Goal: Transaction & Acquisition: Purchase product/service

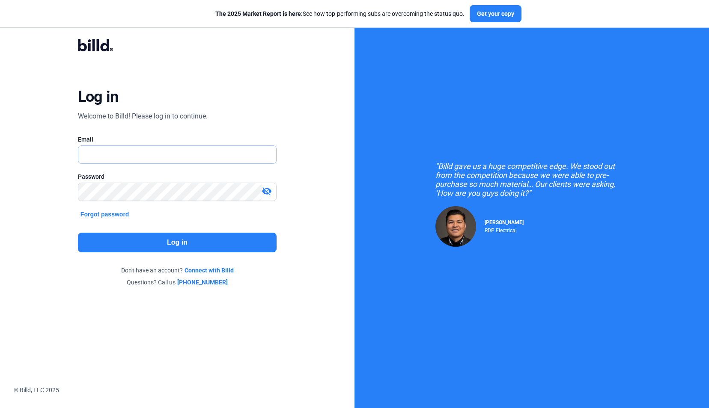
type input "[EMAIL_ADDRESS][DOMAIN_NAME]"
click at [175, 238] on button "Log in" at bounding box center [177, 243] width 199 height 20
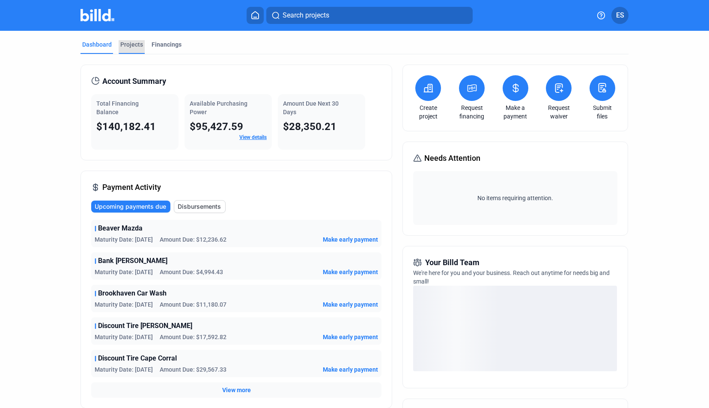
click at [136, 47] on div "Projects" at bounding box center [131, 44] width 23 height 9
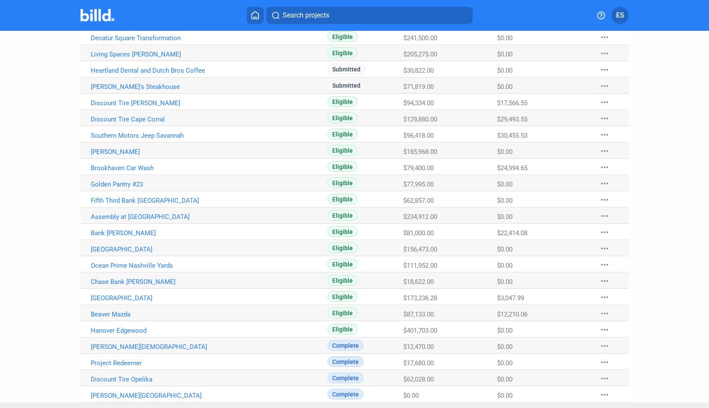
scroll to position [163, 0]
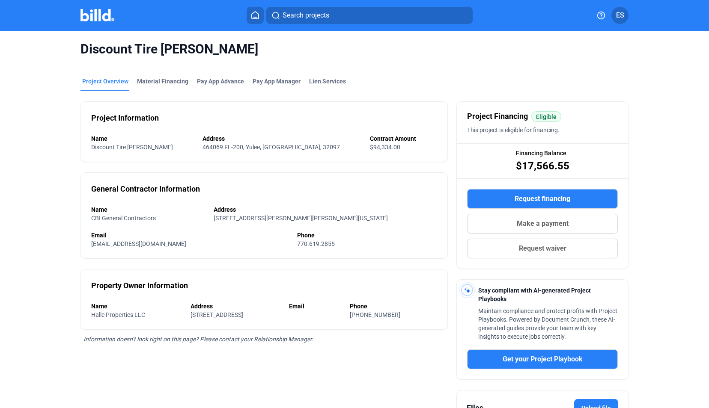
click at [525, 223] on span "Make a payment" at bounding box center [542, 224] width 52 height 10
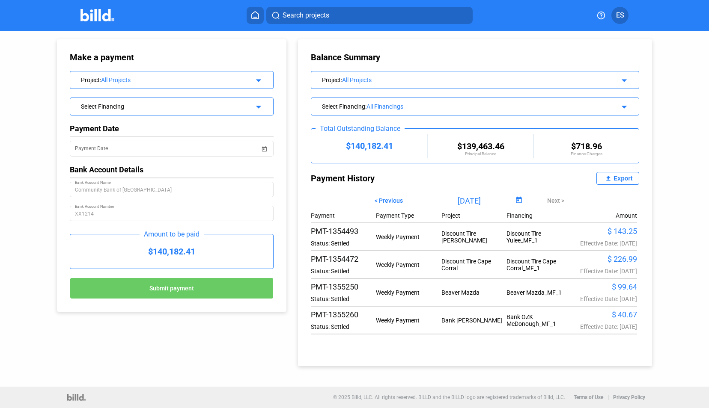
click at [401, 80] on div "All Projects" at bounding box center [469, 80] width 255 height 7
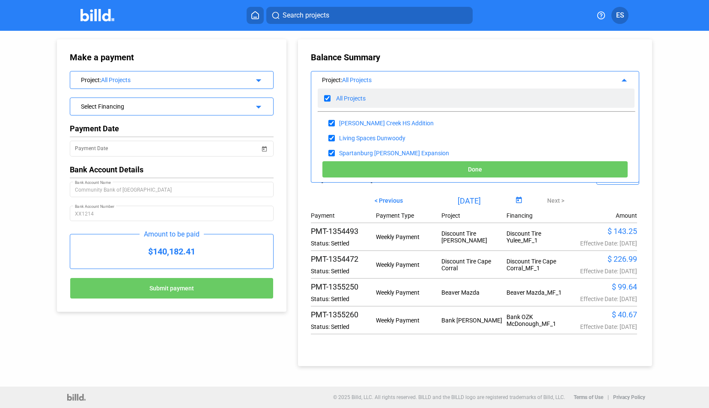
click at [328, 98] on input "checkbox" at bounding box center [327, 98] width 6 height 13
checkbox input "false"
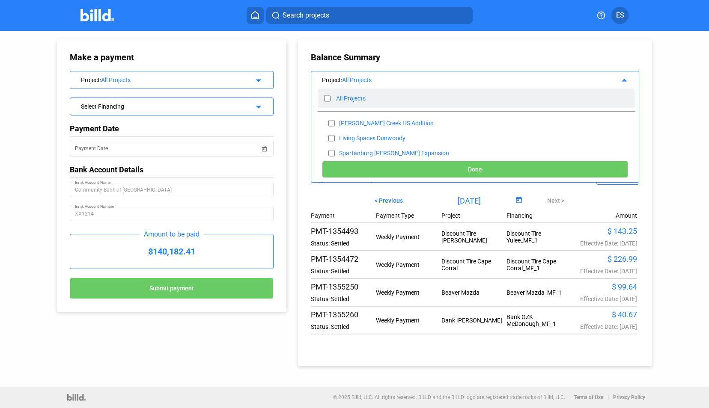
checkbox input "false"
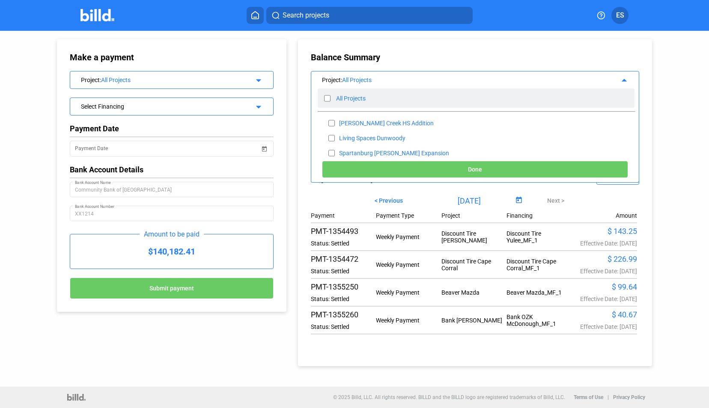
checkbox input "false"
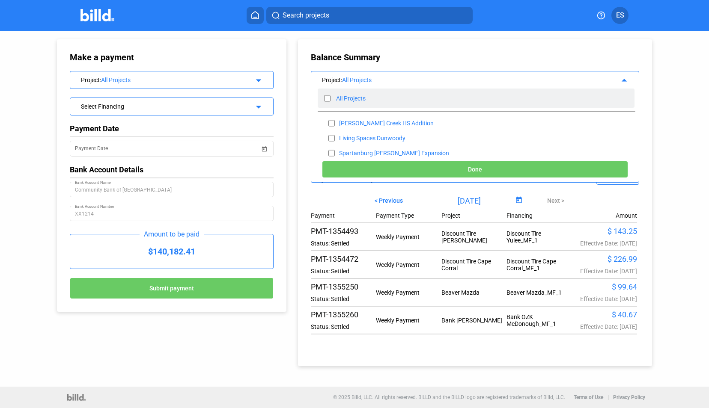
checkbox input "false"
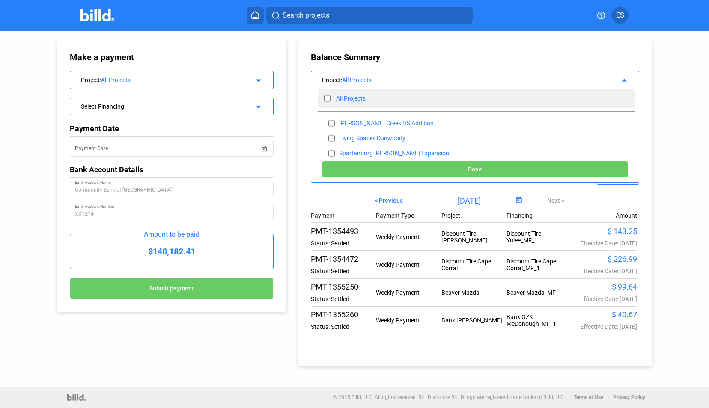
checkbox input "false"
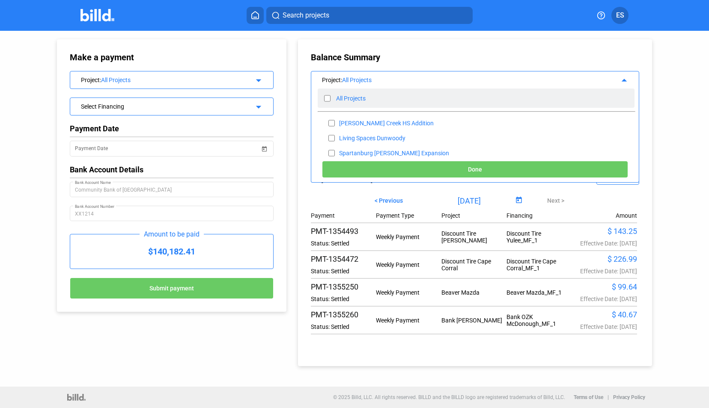
checkbox input "false"
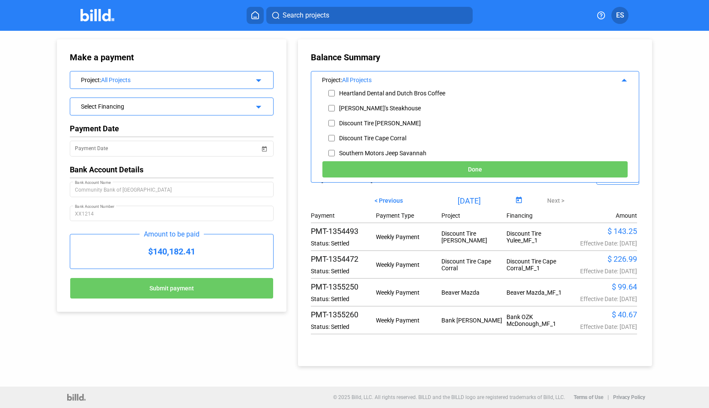
scroll to position [136, 0]
click at [332, 90] on input "checkbox" at bounding box center [331, 91] width 6 height 13
checkbox input "true"
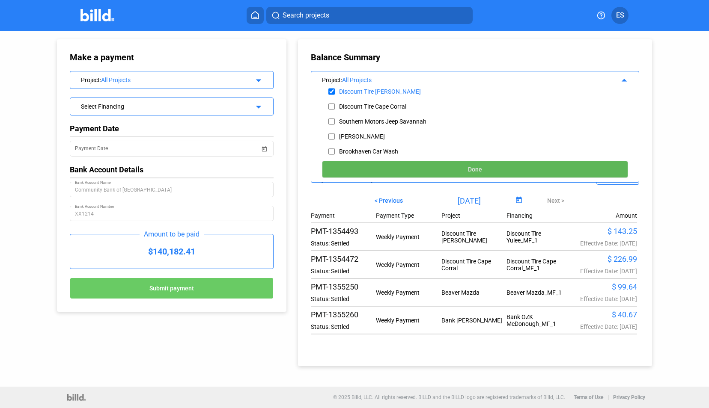
click at [422, 165] on button "Done" at bounding box center [475, 169] width 306 height 17
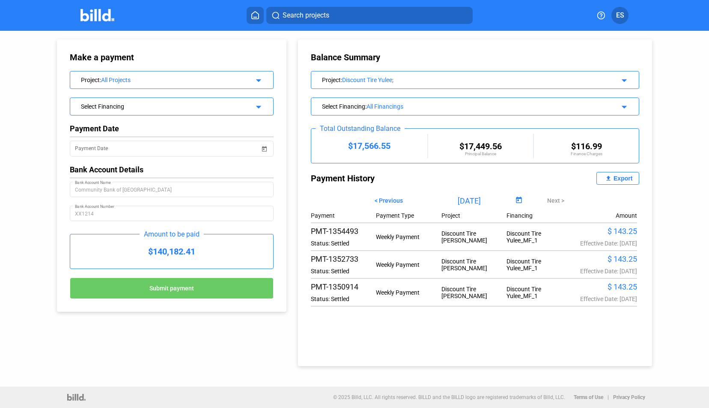
click at [234, 77] on div "All Projects" at bounding box center [172, 80] width 143 height 7
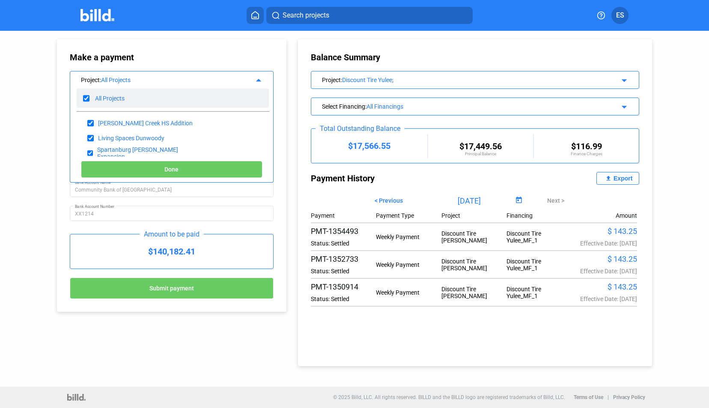
click at [86, 97] on input "checkbox" at bounding box center [86, 98] width 6 height 13
checkbox input "false"
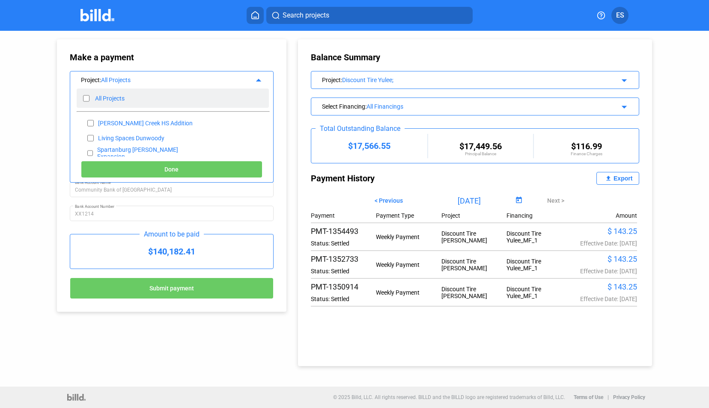
checkbox input "false"
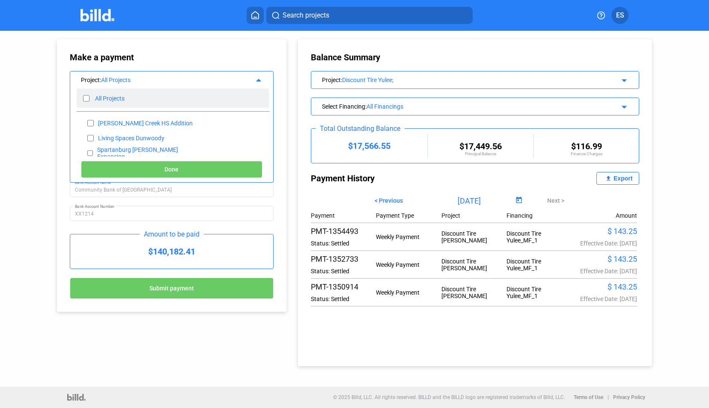
checkbox input "false"
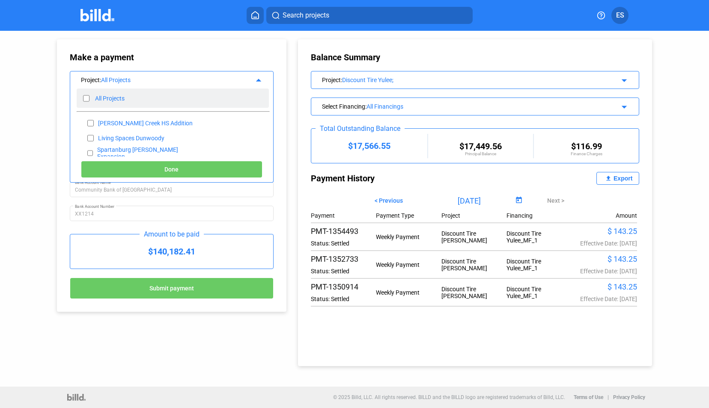
checkbox input "false"
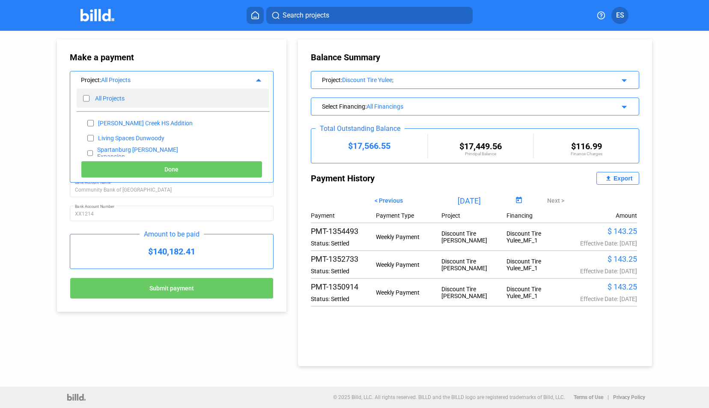
checkbox input "false"
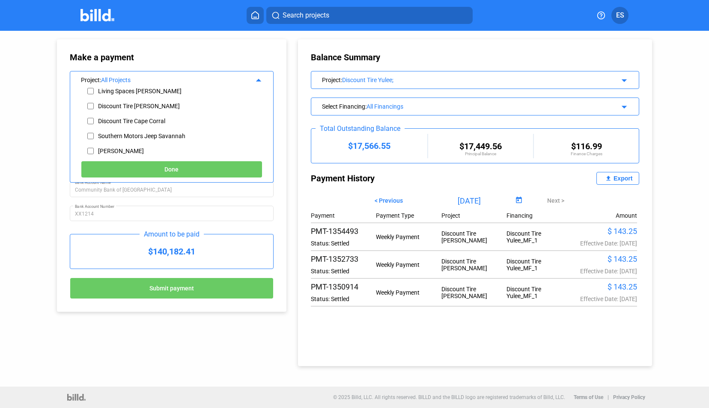
scroll to position [92, 0]
click at [92, 105] on input "checkbox" at bounding box center [90, 105] width 6 height 13
checkbox input "true"
click at [144, 168] on button "Done" at bounding box center [171, 169] width 181 height 17
